Goal: Find specific page/section: Find specific page/section

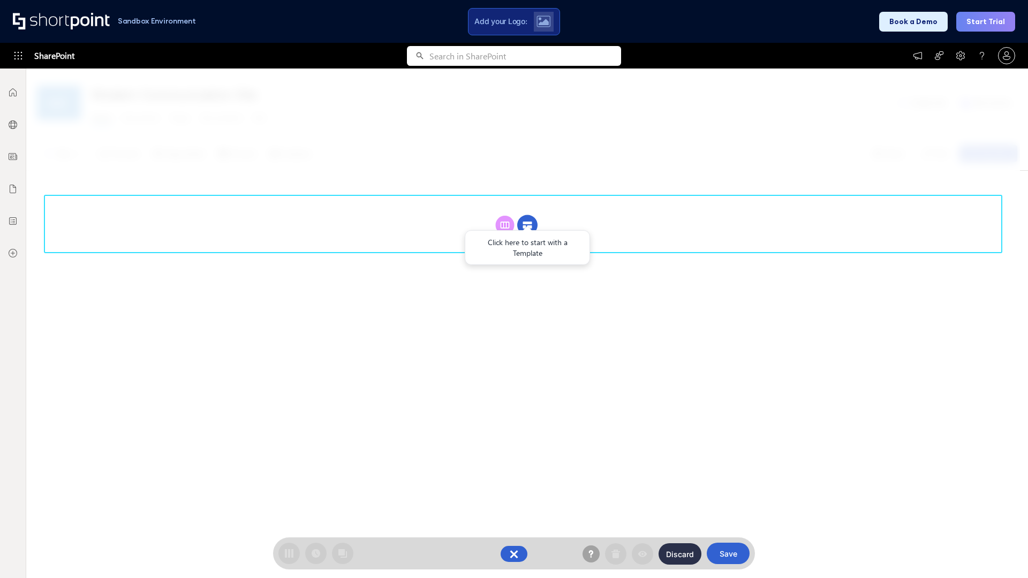
click at [527, 225] on circle at bounding box center [527, 225] width 20 height 20
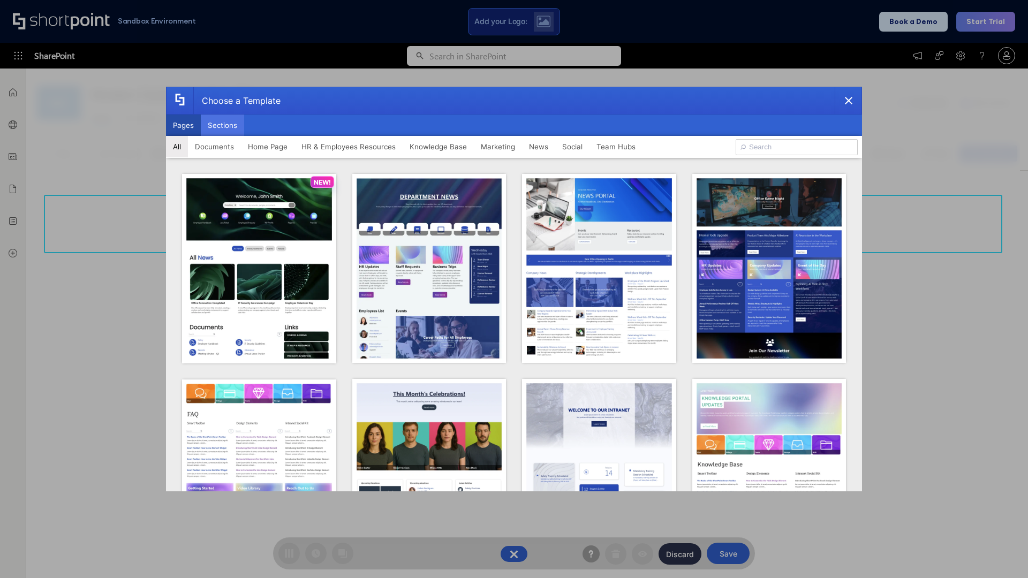
click at [222, 125] on button "Sections" at bounding box center [222, 125] width 43 height 21
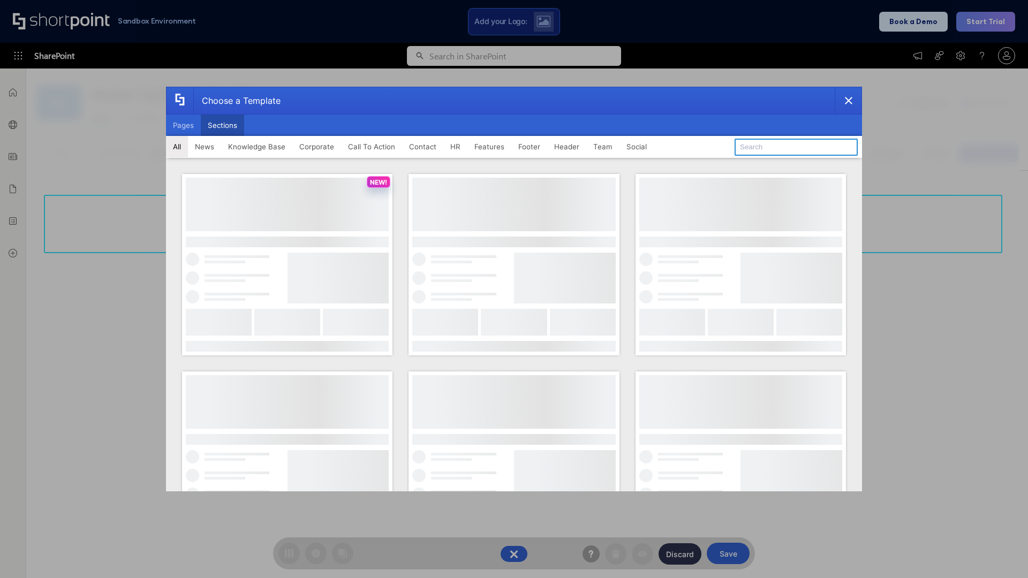
type input "News Kit 2"
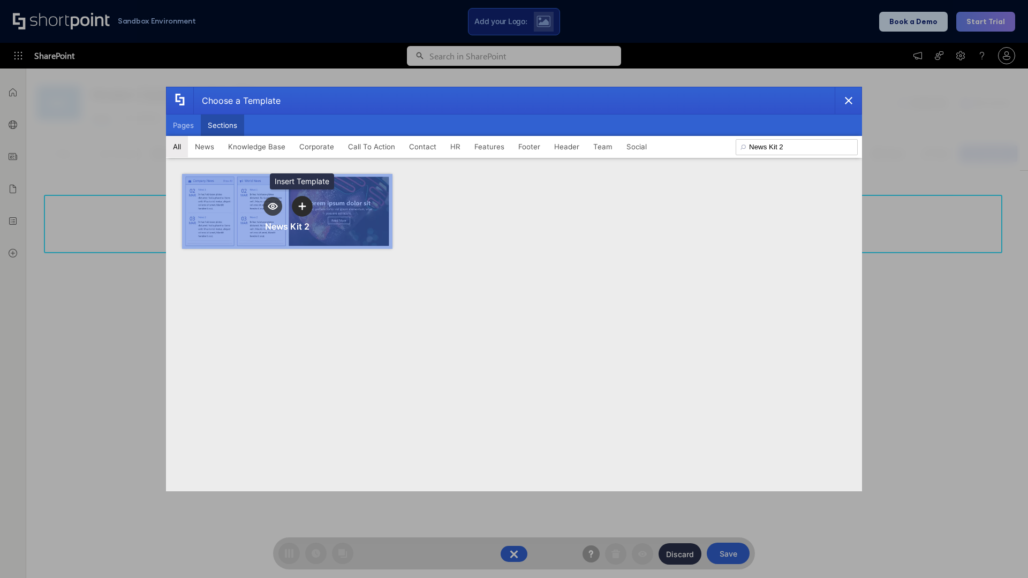
click at [302, 206] on icon "template selector" at bounding box center [301, 205] width 7 height 7
